Goal: Task Accomplishment & Management: Complete application form

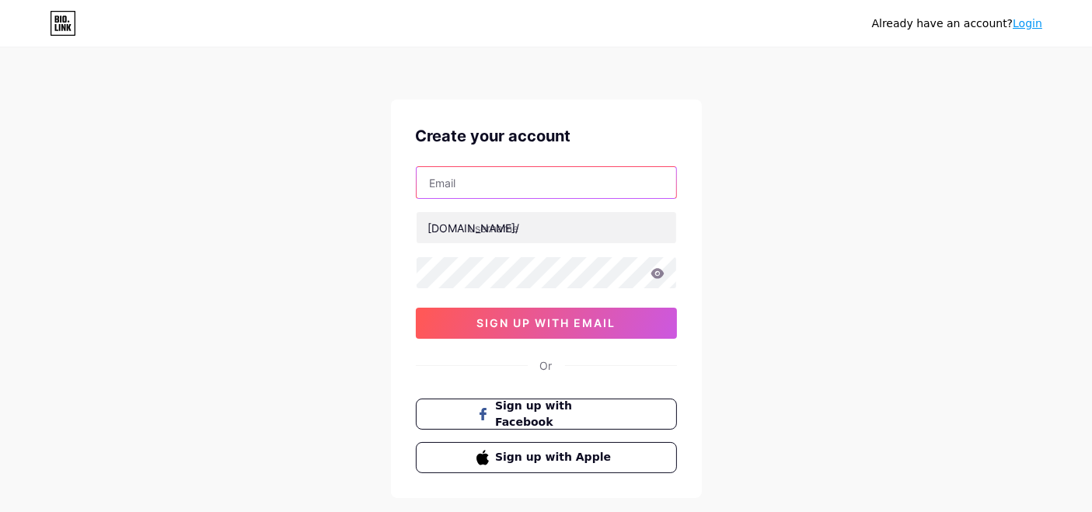
click at [524, 179] on input "text" at bounding box center [546, 182] width 260 height 31
type input "[EMAIL_ADDRESS][DOMAIN_NAME]"
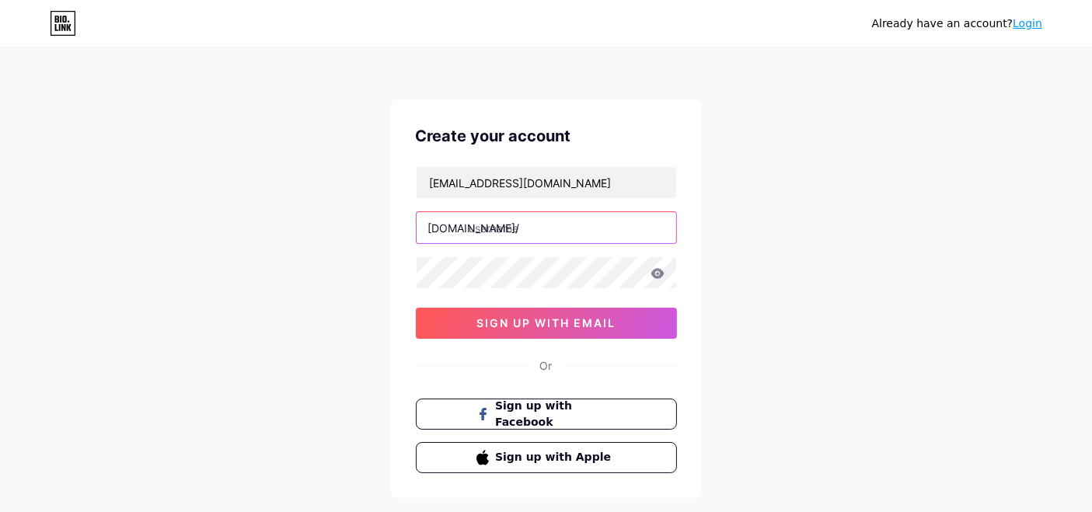
click at [570, 233] on input "text" at bounding box center [546, 227] width 260 height 31
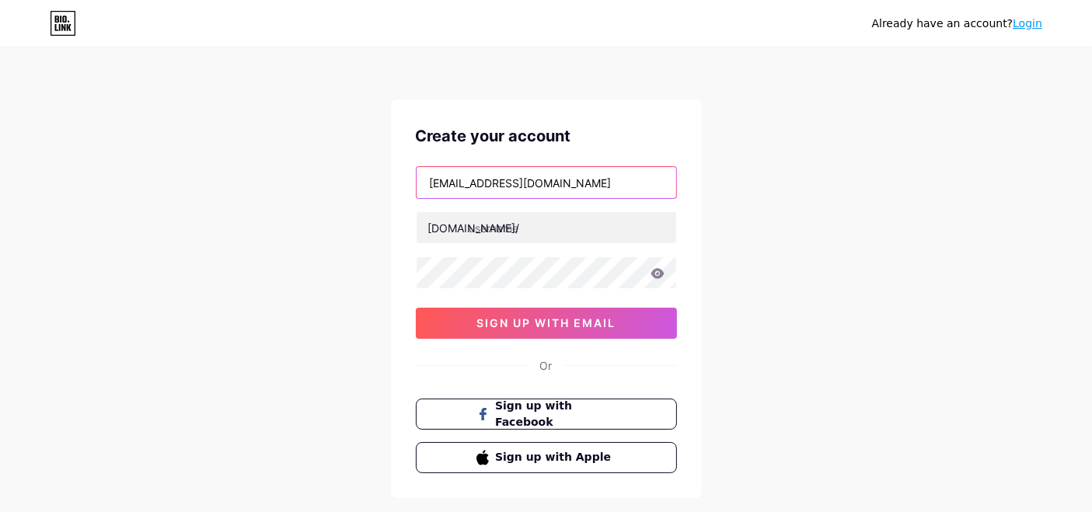
drag, startPoint x: 501, startPoint y: 178, endPoint x: 381, endPoint y: 204, distance: 122.5
click at [381, 204] on div "Already have an account? Login Create your account [EMAIL_ADDRESS][DOMAIN_NAME]…" at bounding box center [546, 297] width 1092 height 594
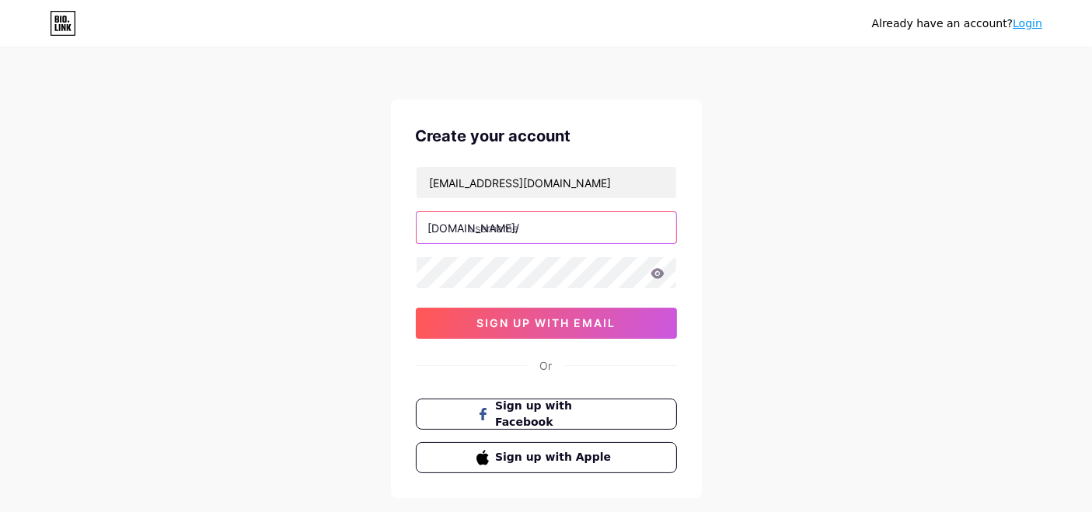
click at [503, 230] on input "text" at bounding box center [546, 227] width 260 height 31
paste input "synaworld356"
type input "synaworld356"
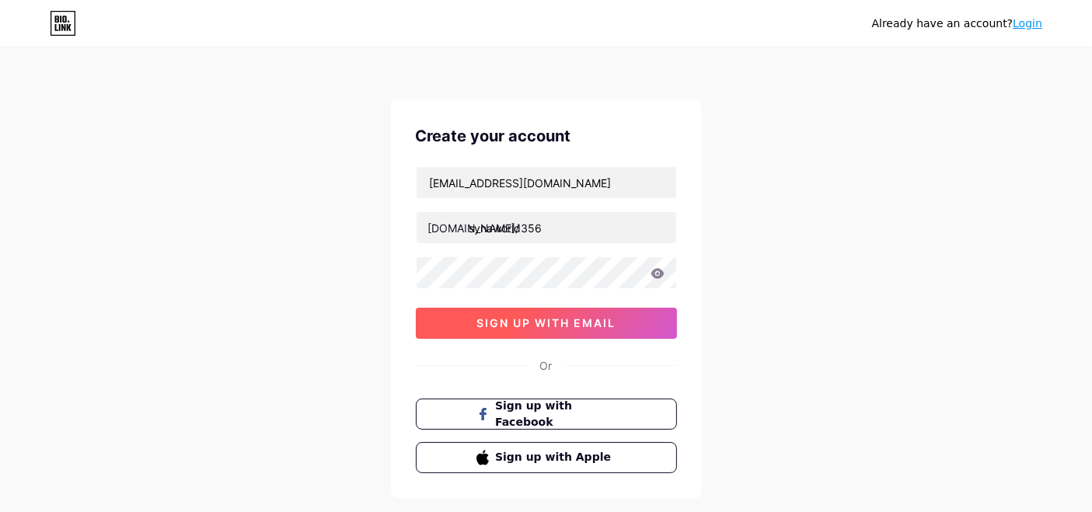
click at [593, 320] on span "sign up with email" at bounding box center [545, 322] width 139 height 13
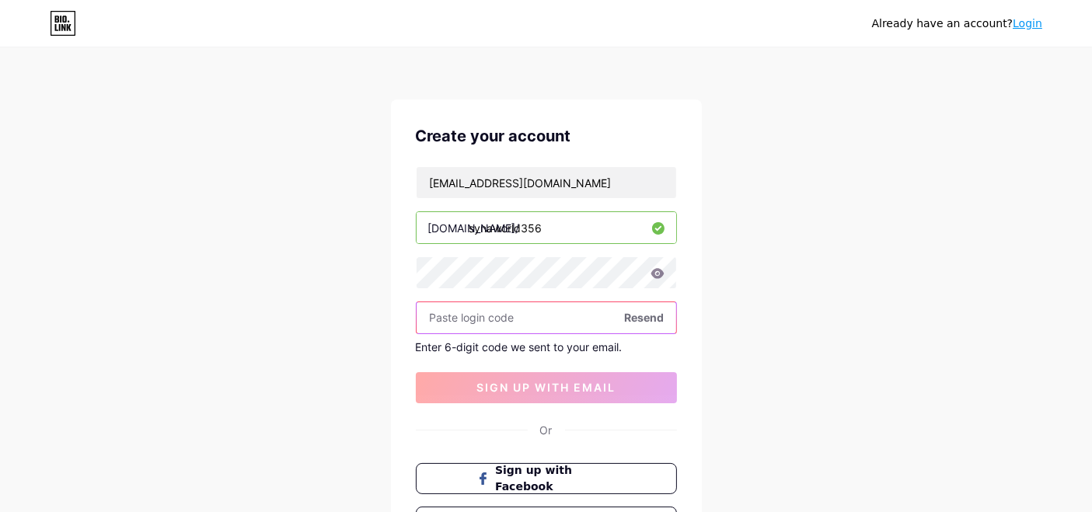
click at [522, 315] on input "text" at bounding box center [546, 317] width 260 height 31
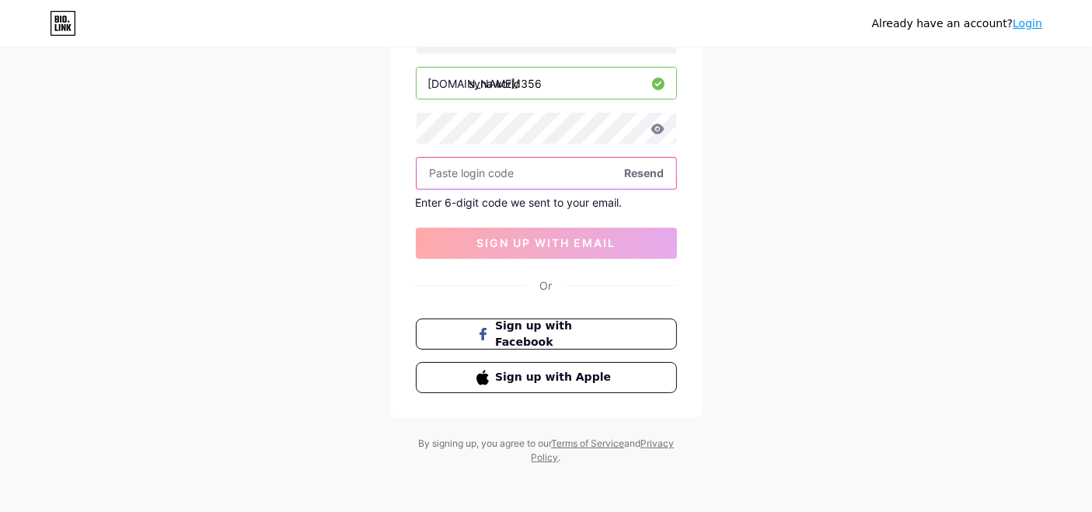
scroll to position [58, 0]
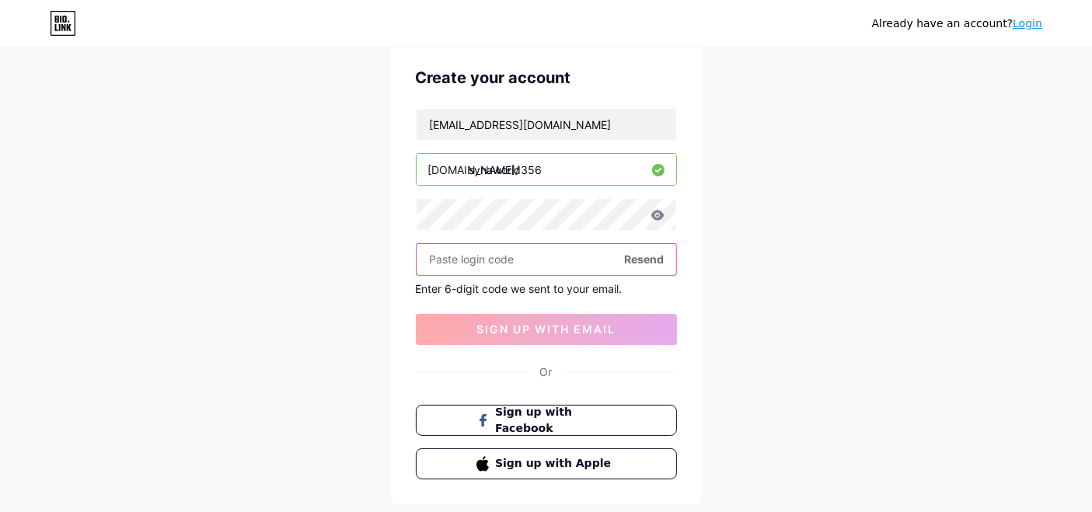
paste input "733457"
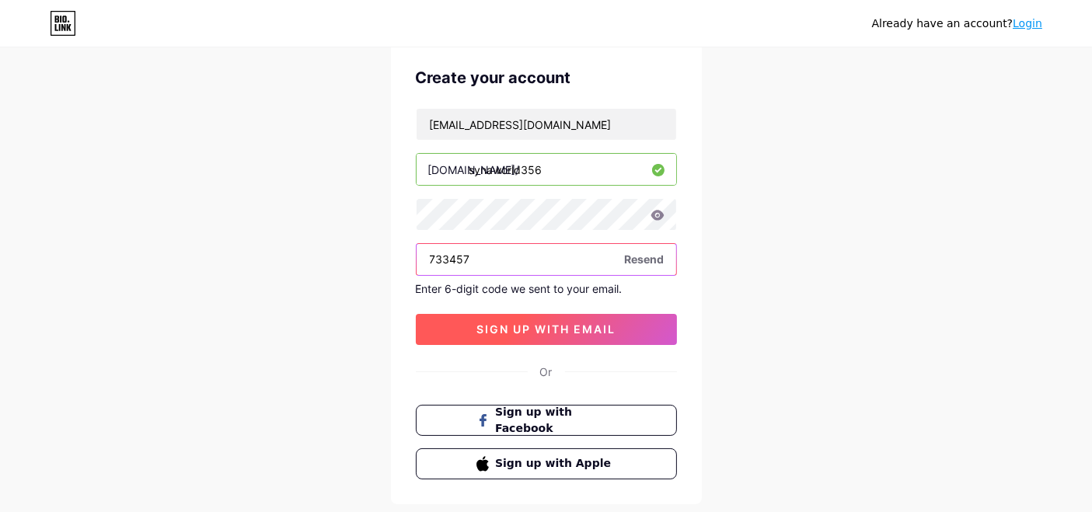
type input "733457"
click at [520, 327] on span "sign up with email" at bounding box center [545, 328] width 139 height 13
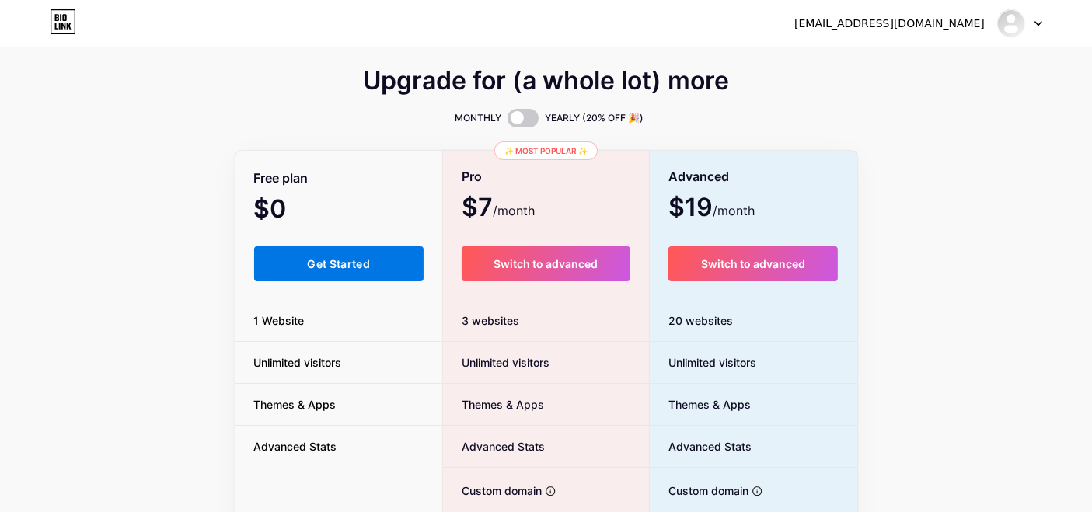
drag, startPoint x: 329, startPoint y: 268, endPoint x: 342, endPoint y: 246, distance: 25.5
click at [329, 268] on span "Get Started" at bounding box center [338, 263] width 63 height 13
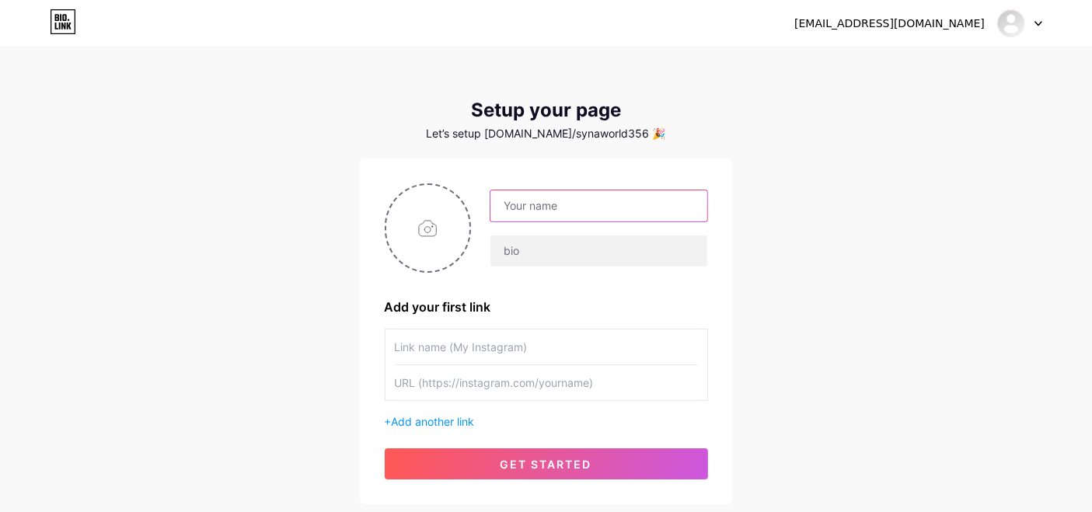
click at [527, 210] on input "text" at bounding box center [598, 205] width 216 height 31
type input "synaworld356"
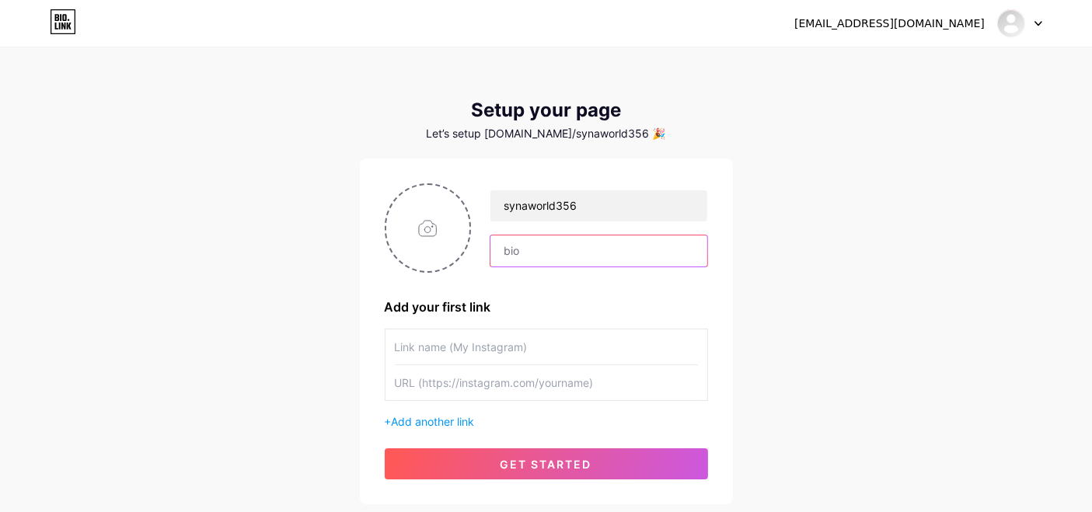
click at [542, 249] on input "text" at bounding box center [598, 250] width 216 height 31
paste input "Syna World – Where avant-garde streetwear meets rebellion. Limited drops, exclu…"
type input "Syna World – Where avant-garde streetwear meets rebellion. Limited drops, exclu…"
click at [452, 246] on input "file" at bounding box center [428, 228] width 84 height 86
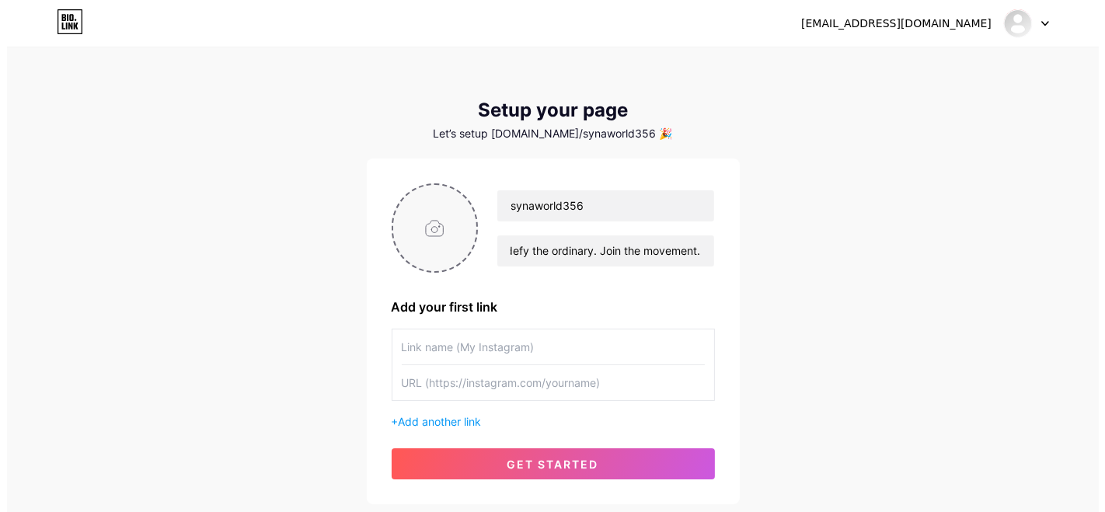
scroll to position [0, 0]
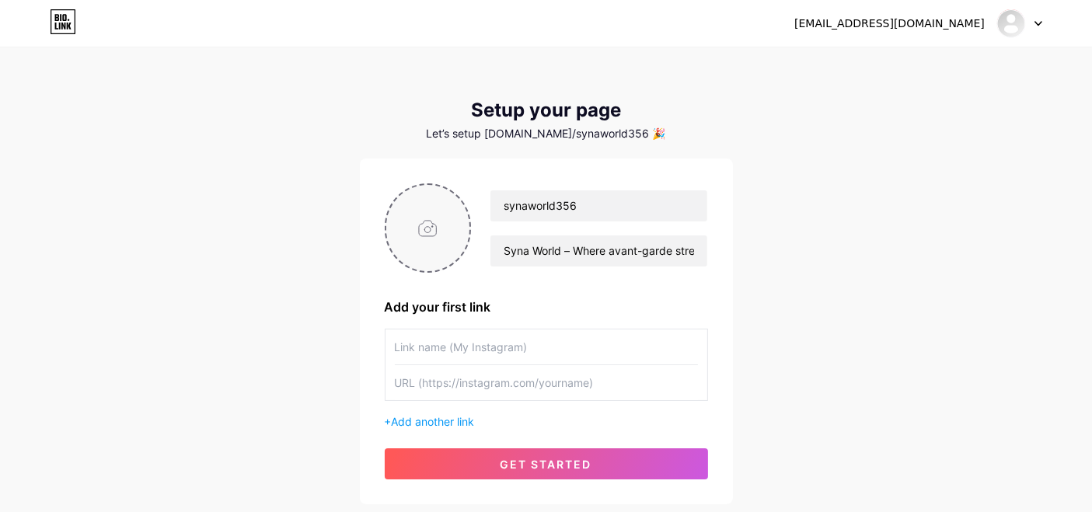
type input "C:\fakepath\imgi_225_HQ3748-010_2.png"
click at [457, 356] on input "text" at bounding box center [546, 346] width 303 height 35
type input "Syna World"
click at [588, 388] on input "text" at bounding box center [546, 382] width 303 height 35
paste input "[URL][DOMAIN_NAME]"
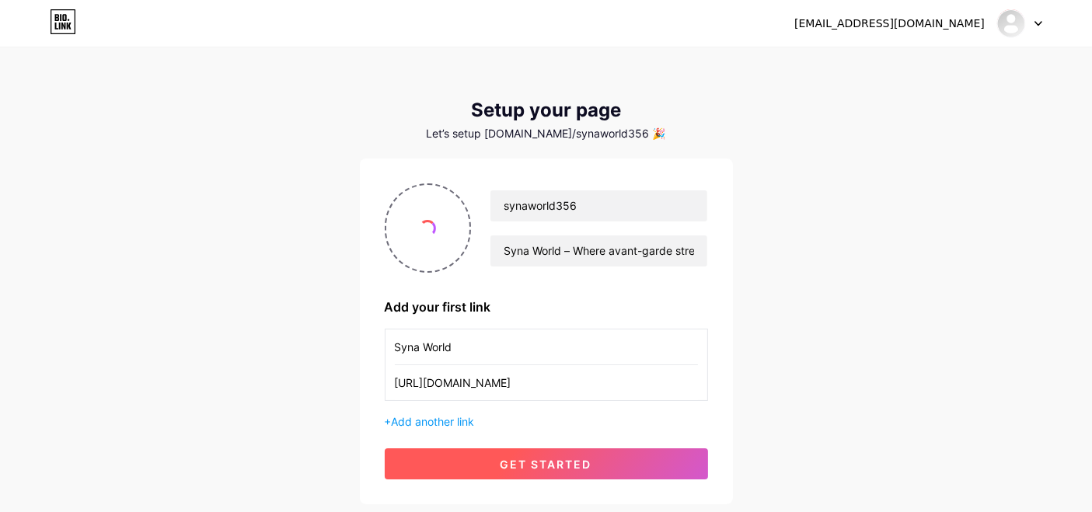
type input "[URL][DOMAIN_NAME]"
click at [489, 457] on button "get started" at bounding box center [546, 463] width 323 height 31
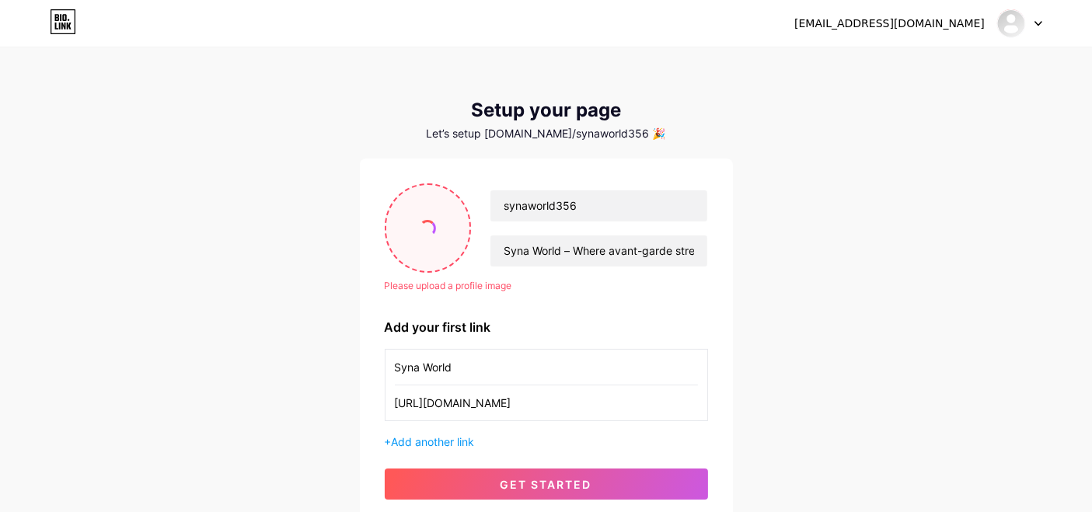
click at [430, 248] on input "file" at bounding box center [428, 228] width 84 height 86
type input "C:\fakepath\imgi_182_SYNA_World_logo.png"
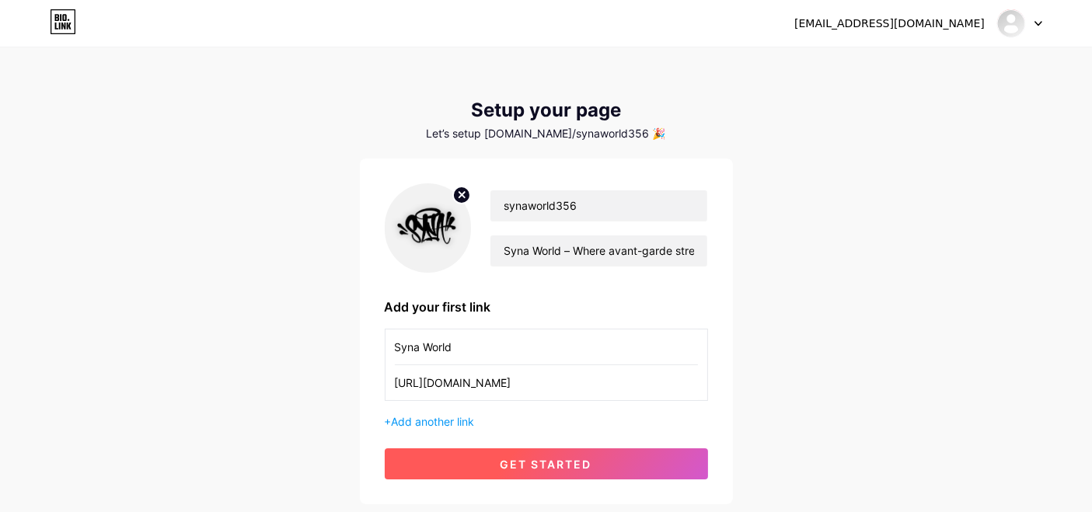
click at [536, 470] on button "get started" at bounding box center [546, 463] width 323 height 31
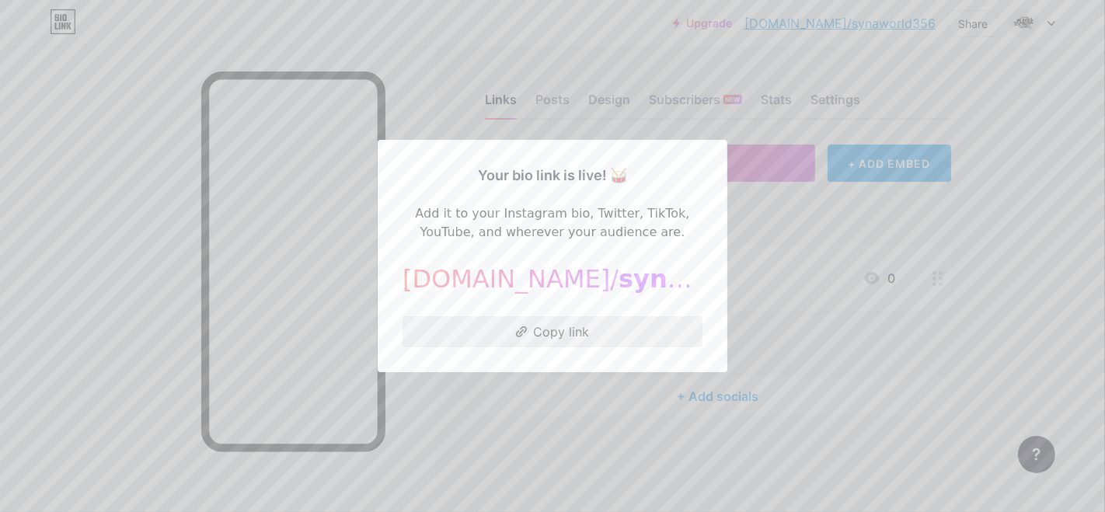
click at [576, 333] on button "Copy link" at bounding box center [552, 331] width 300 height 31
